Goal: Information Seeking & Learning: Learn about a topic

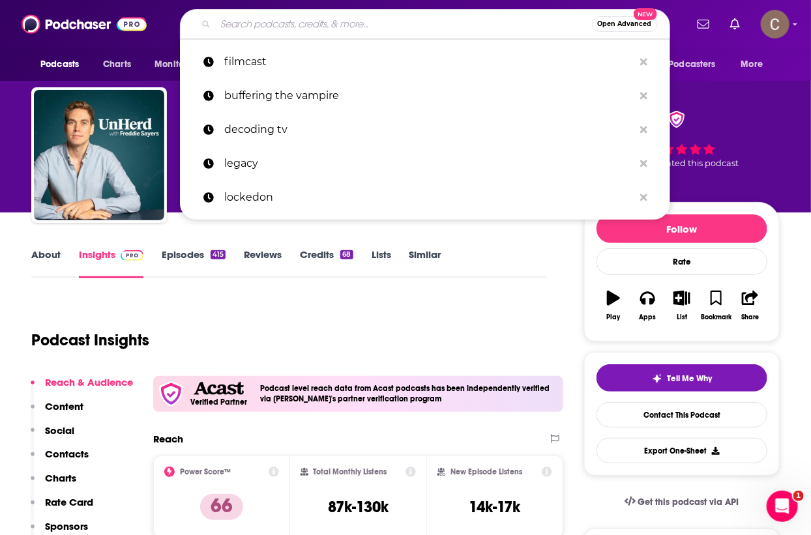
click at [310, 21] on input "Search podcasts, credits, & more..." at bounding box center [404, 24] width 376 height 21
paste input "ID10T Podcast"
type input "ID10T Podcast"
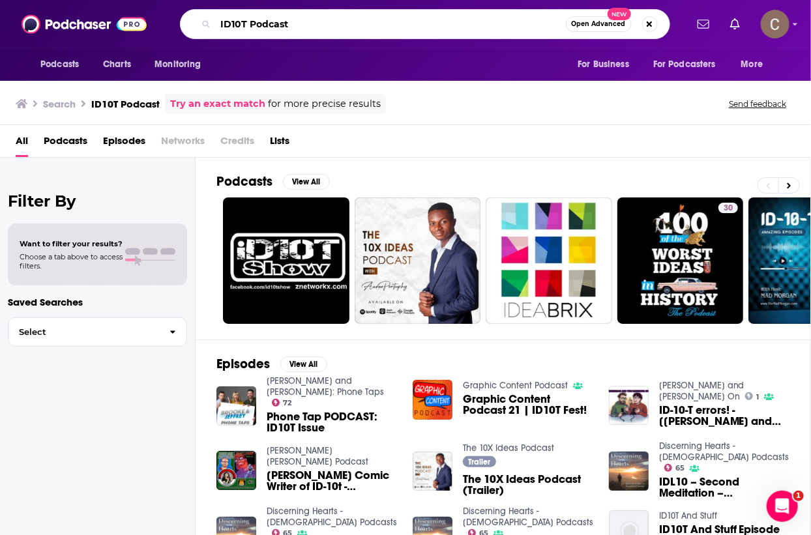
click at [388, 31] on input "ID10T Podcast" at bounding box center [391, 24] width 350 height 21
type input "chris hardwick"
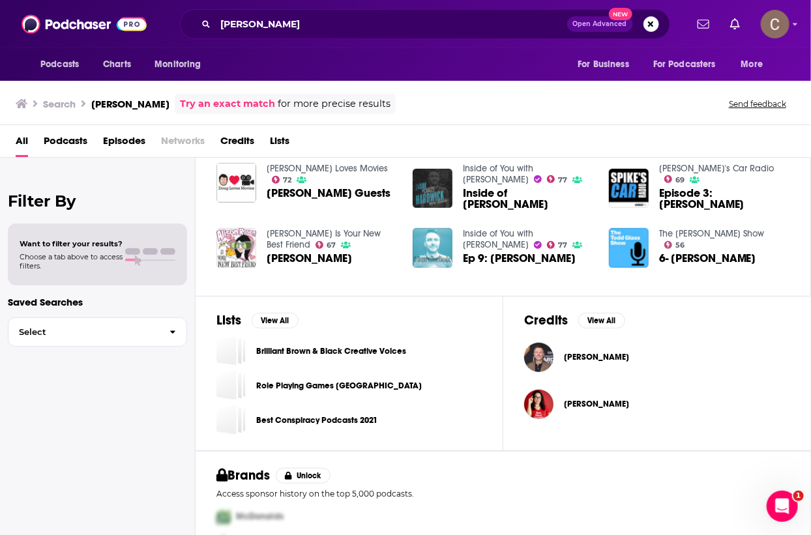
scroll to position [342, 0]
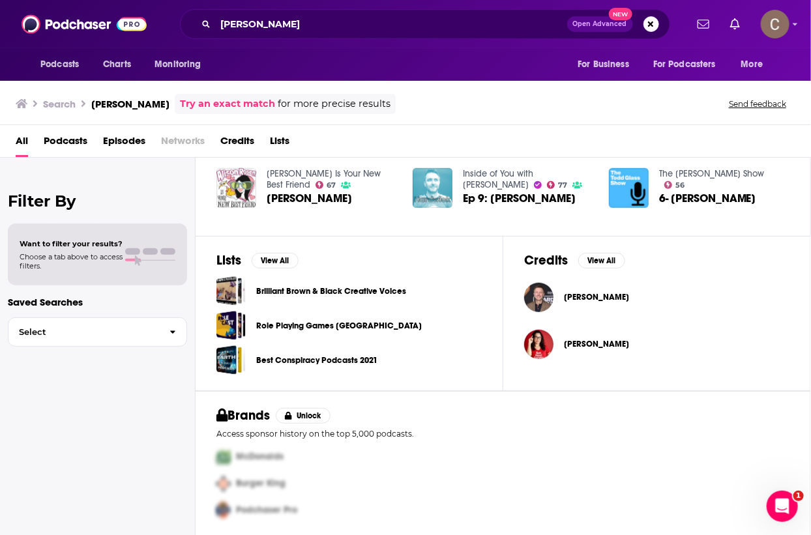
click at [609, 296] on span "Chris Hardwick" at bounding box center [596, 297] width 65 height 10
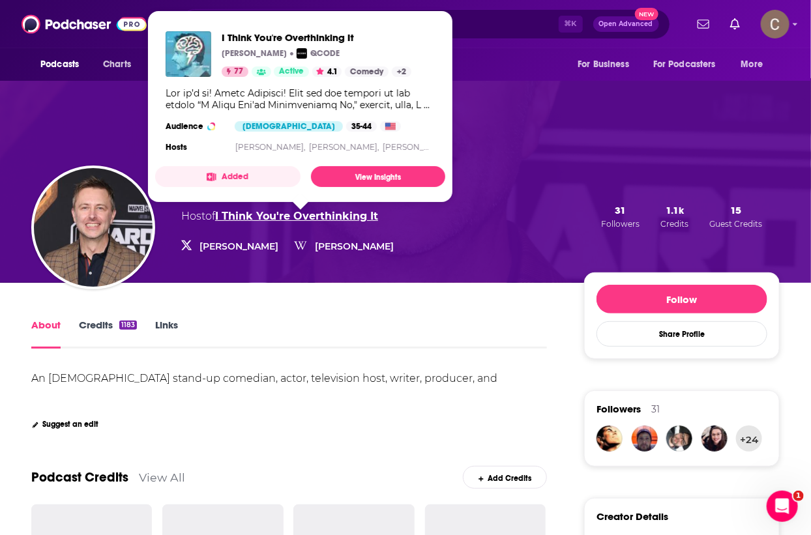
click at [343, 217] on link "I Think You're Overthinking It" at bounding box center [296, 216] width 163 height 12
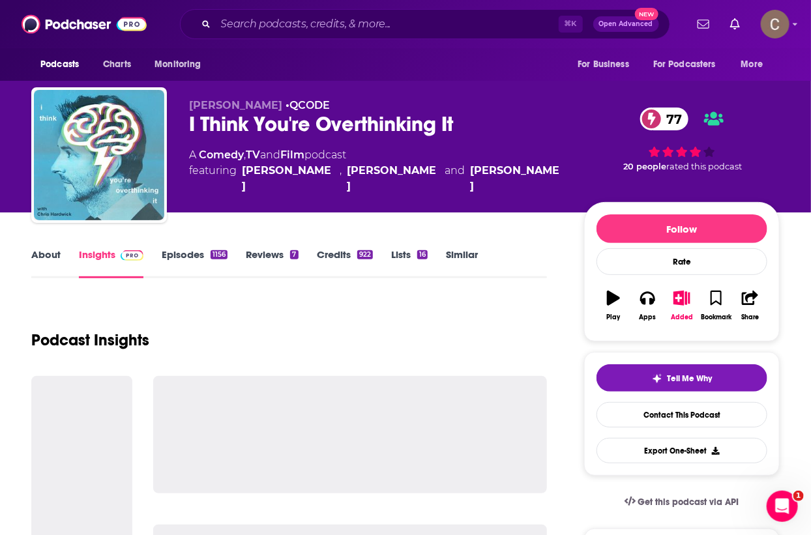
click at [184, 253] on link "Episodes 1156" at bounding box center [195, 263] width 66 height 30
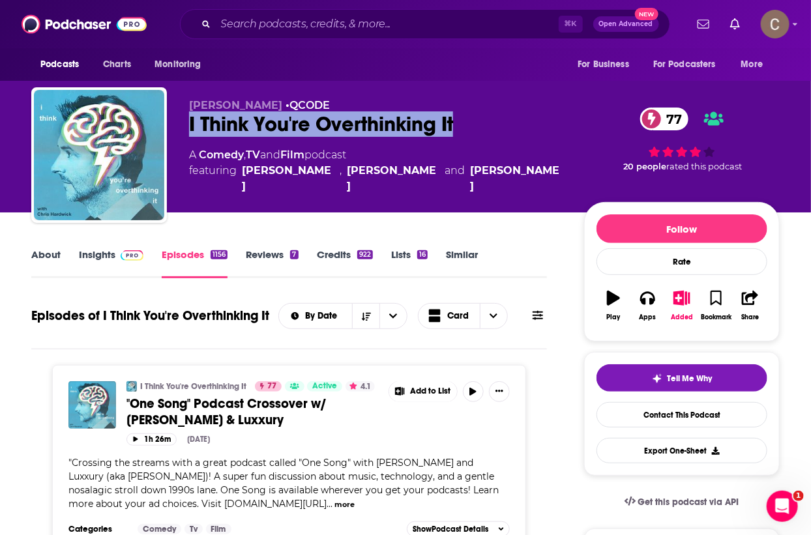
drag, startPoint x: 470, startPoint y: 122, endPoint x: 182, endPoint y: 128, distance: 288.7
click at [182, 128] on div "Chris Hardwick • QCODE I Think You're Overthinking It 77 A Comedy , TV and Film…" at bounding box center [405, 157] width 748 height 141
copy h2 "I Think You're Overthinking It"
click at [104, 256] on link "Insights" at bounding box center [111, 263] width 65 height 30
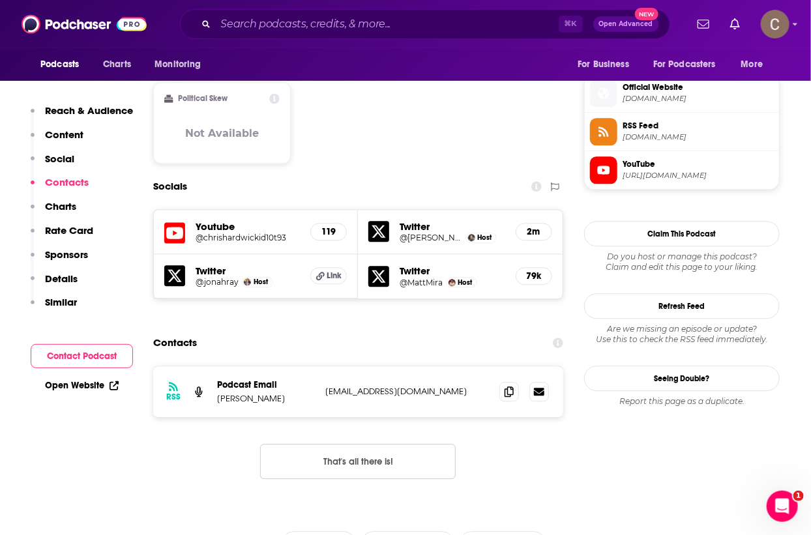
scroll to position [985, 0]
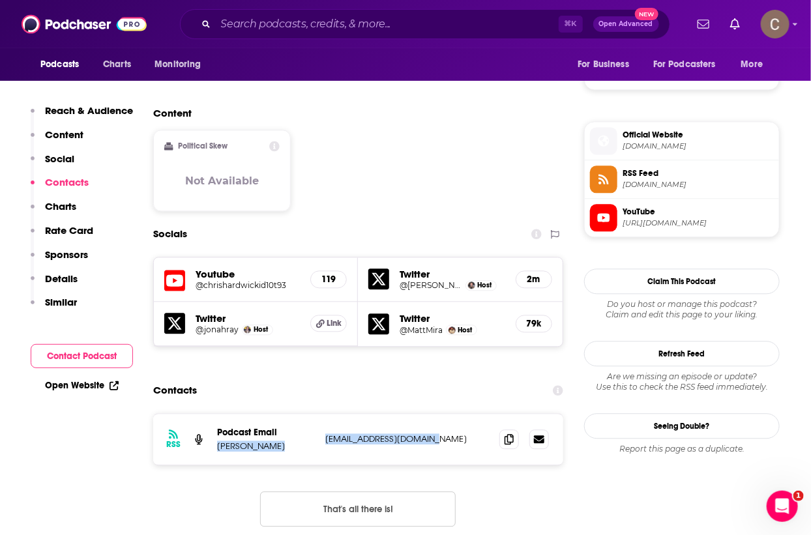
drag, startPoint x: 455, startPoint y: 363, endPoint x: 289, endPoint y: 347, distance: 166.3
click at [289, 414] on div "RSS Podcast Email Brett Goldstein podcasts@qcodemedia.com podcasts@qcodemedia.c…" at bounding box center [358, 439] width 410 height 51
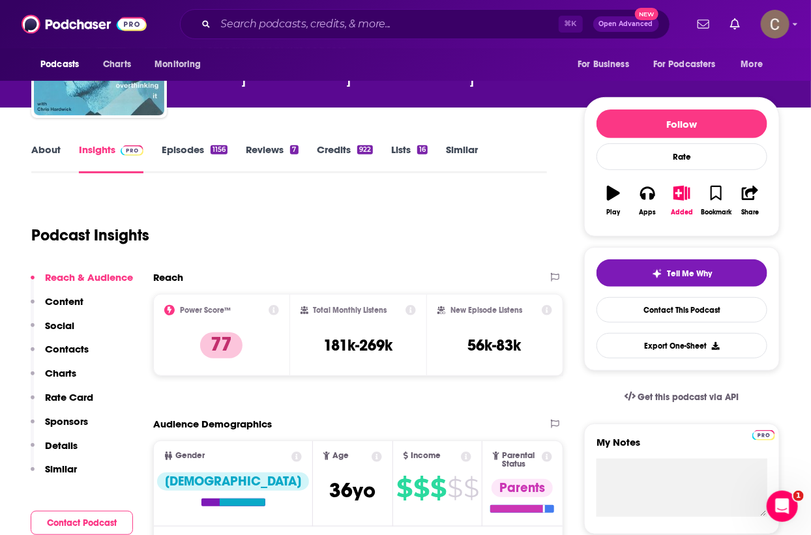
scroll to position [63, 0]
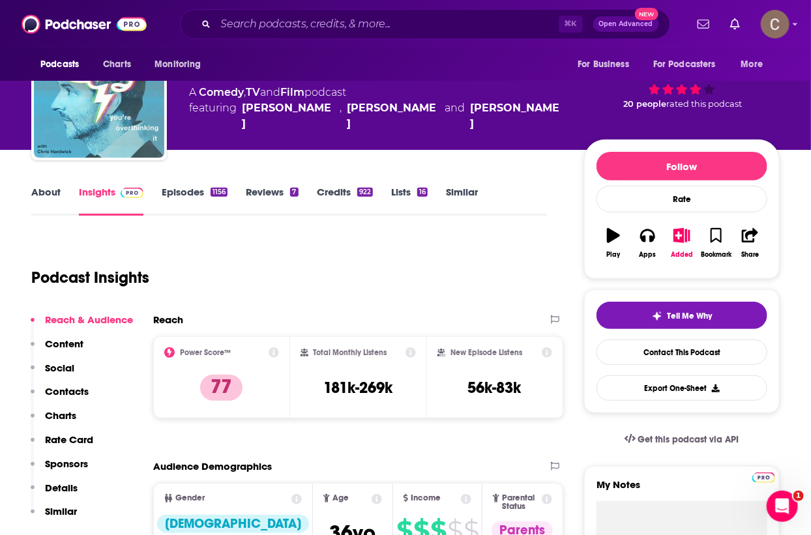
click at [43, 199] on link "About" at bounding box center [45, 201] width 29 height 30
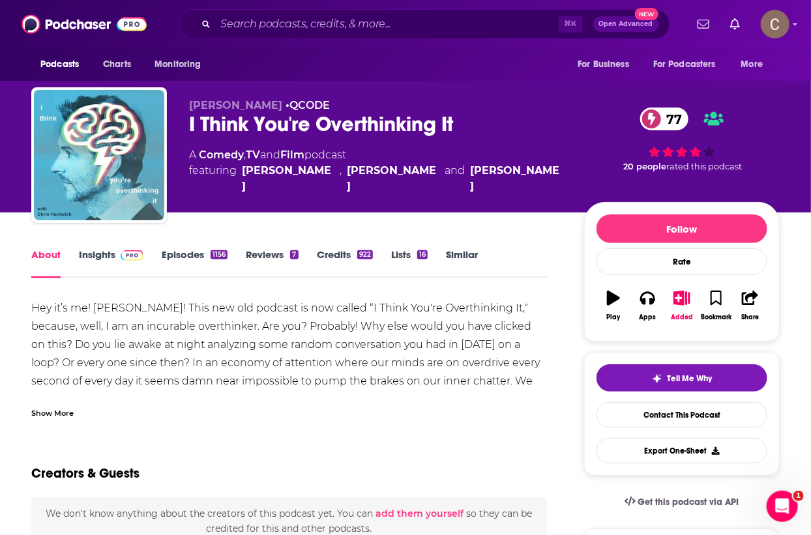
click at [199, 338] on div "Hey it’s me! Chris Hardwick! This new old podcast is now called “I Think You're…" at bounding box center [288, 490] width 515 height 383
click at [62, 412] on div "Show More" at bounding box center [52, 412] width 42 height 12
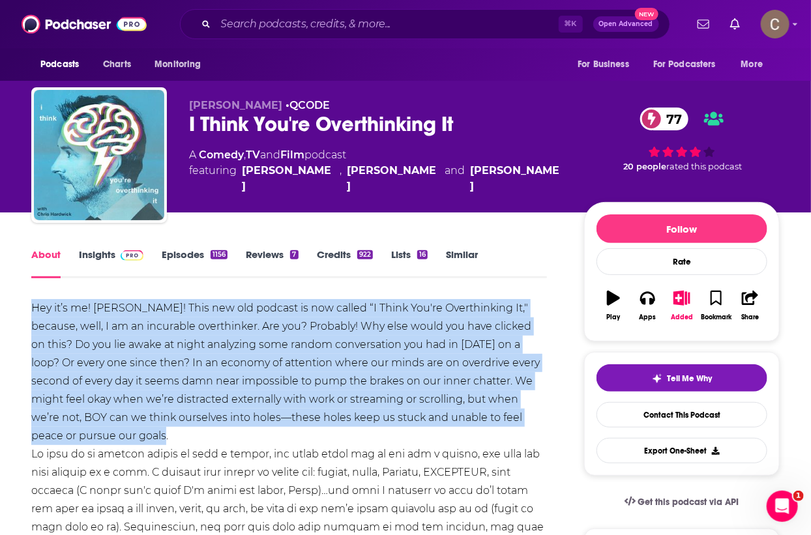
drag, startPoint x: 73, startPoint y: 438, endPoint x: 31, endPoint y: 308, distance: 136.8
copy div "Hey it’s me! Chris Hardwick! This new old podcast is now called “I Think You're…"
